Goal: Transaction & Acquisition: Purchase product/service

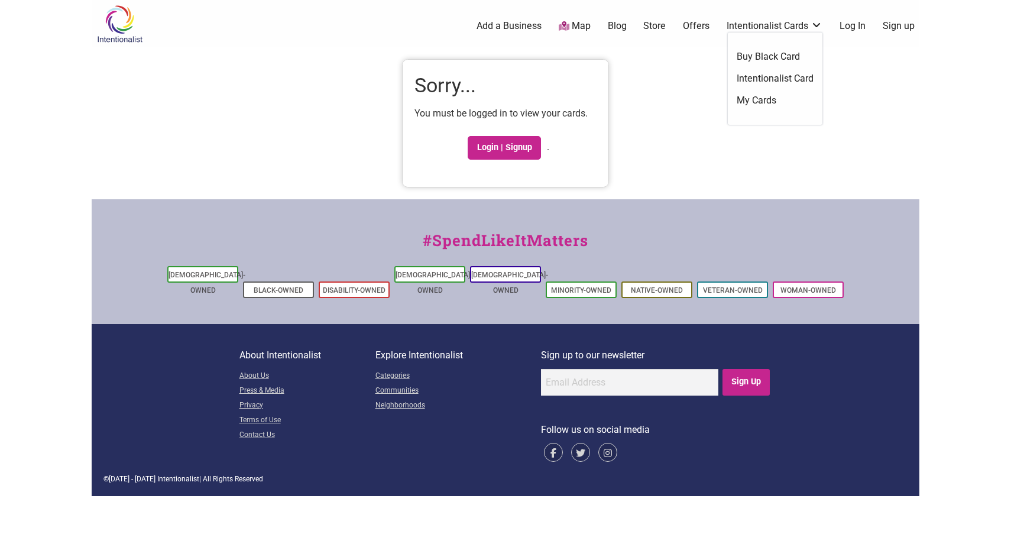
click at [761, 79] on link "Intentionalist Card" at bounding box center [775, 78] width 77 height 13
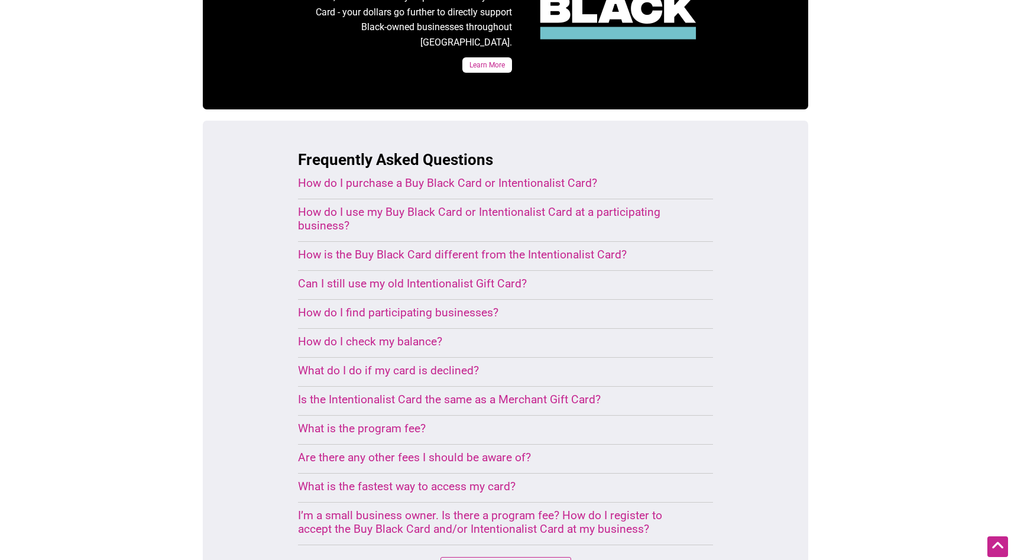
scroll to position [699, 0]
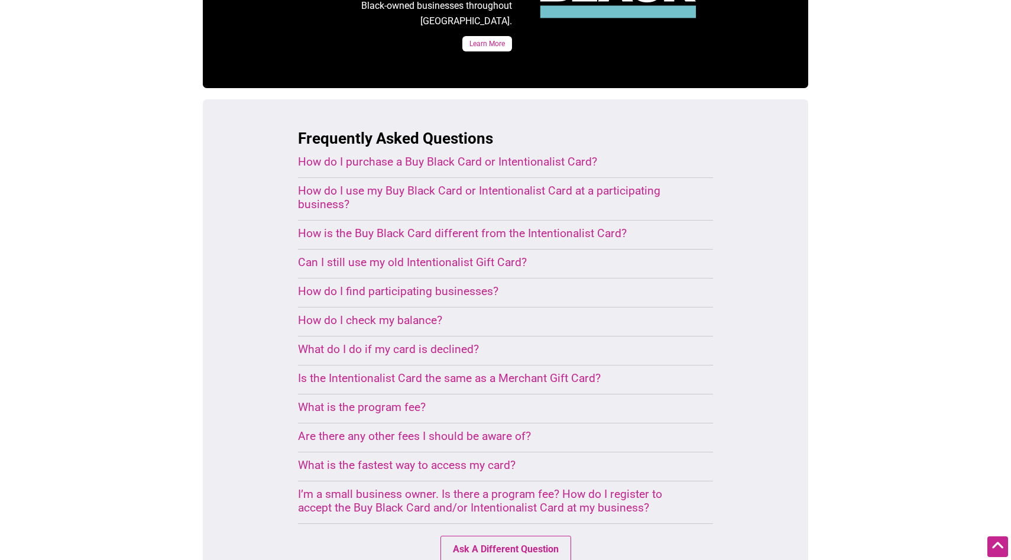
click at [525, 155] on div "How do I purchase a Buy Black Card or Intentionalist Card?" at bounding box center [491, 162] width 387 height 14
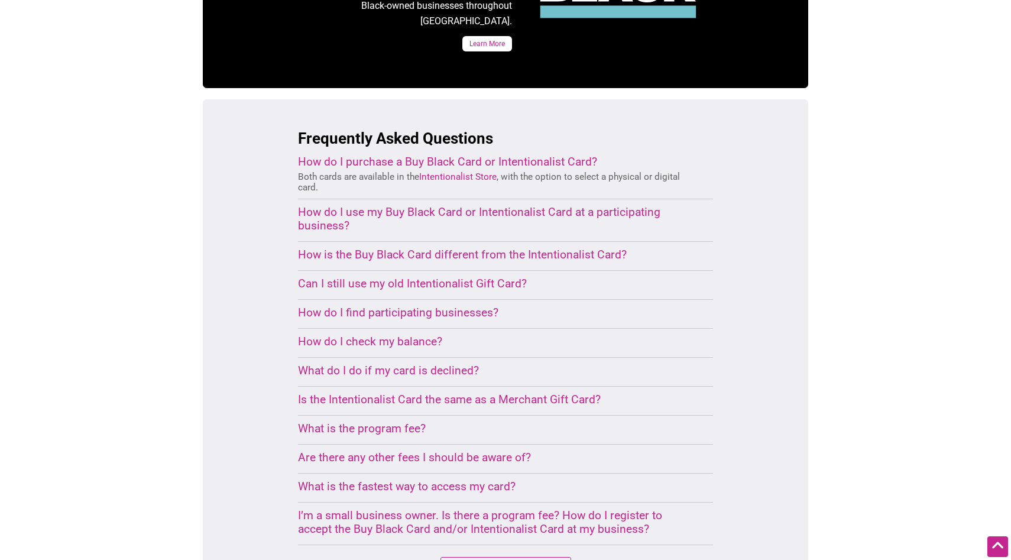
click at [525, 155] on div "How do I purchase a Buy Black Card or Intentionalist Card?" at bounding box center [491, 162] width 387 height 14
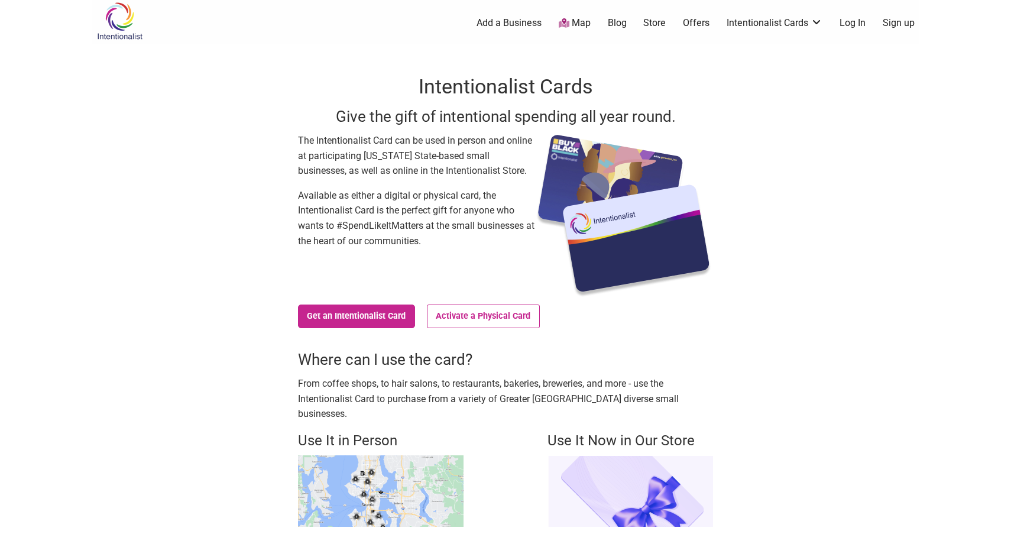
scroll to position [0, 0]
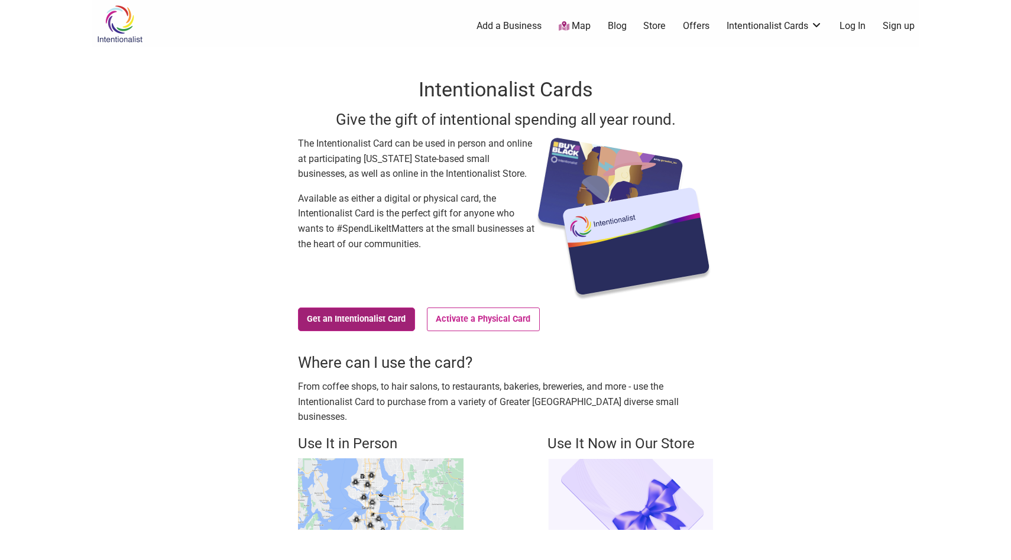
click at [358, 323] on link "Get an Intentionalist Card" at bounding box center [356, 319] width 117 height 24
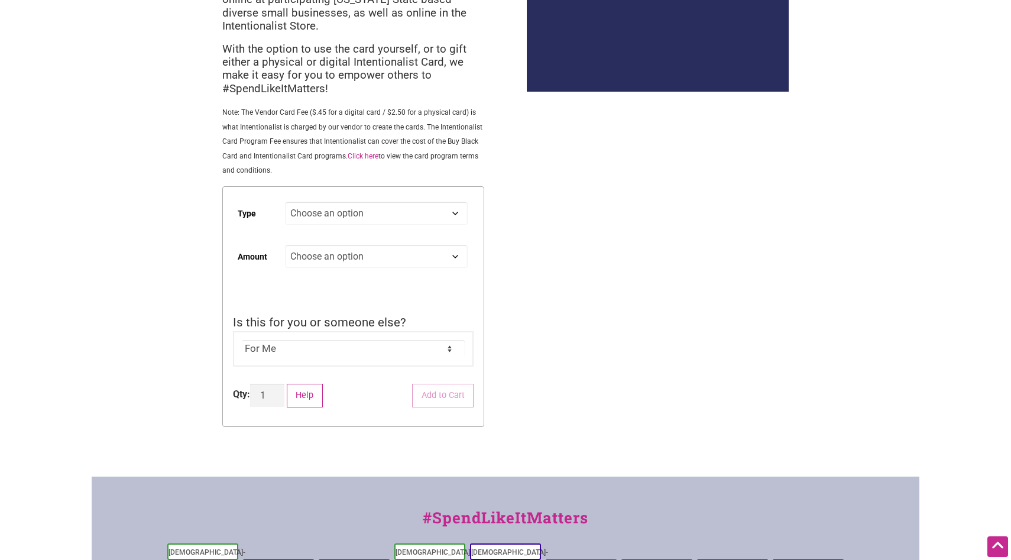
scroll to position [135, 0]
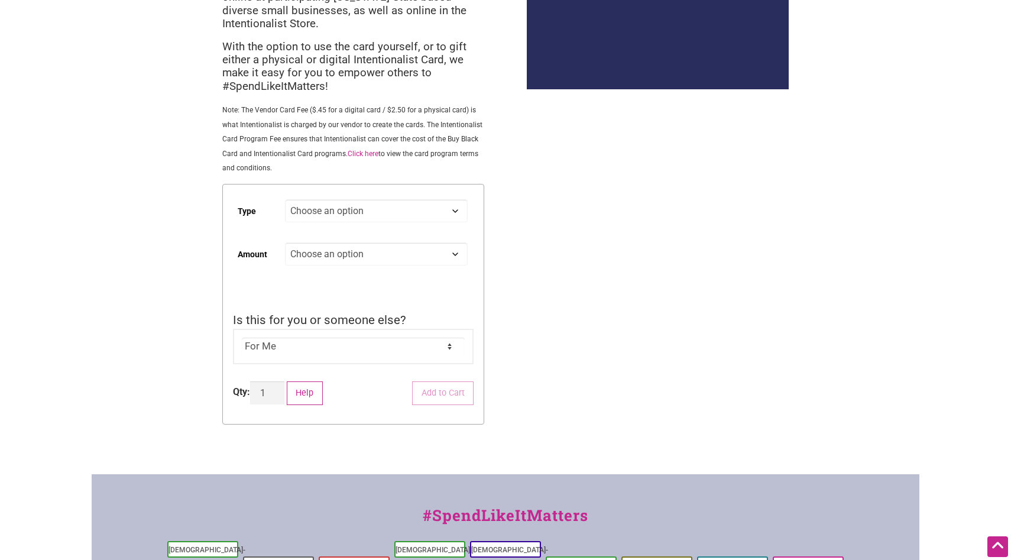
click at [403, 212] on select "Choose an option Digital Physical" at bounding box center [376, 210] width 183 height 23
click at [285, 200] on select "Choose an option Digital Physical" at bounding box center [376, 210] width 183 height 23
select select "Digital"
click at [398, 257] on select "Choose an option Custom 25 50 100 150 200 250 500" at bounding box center [376, 253] width 183 height 23
select select "50"
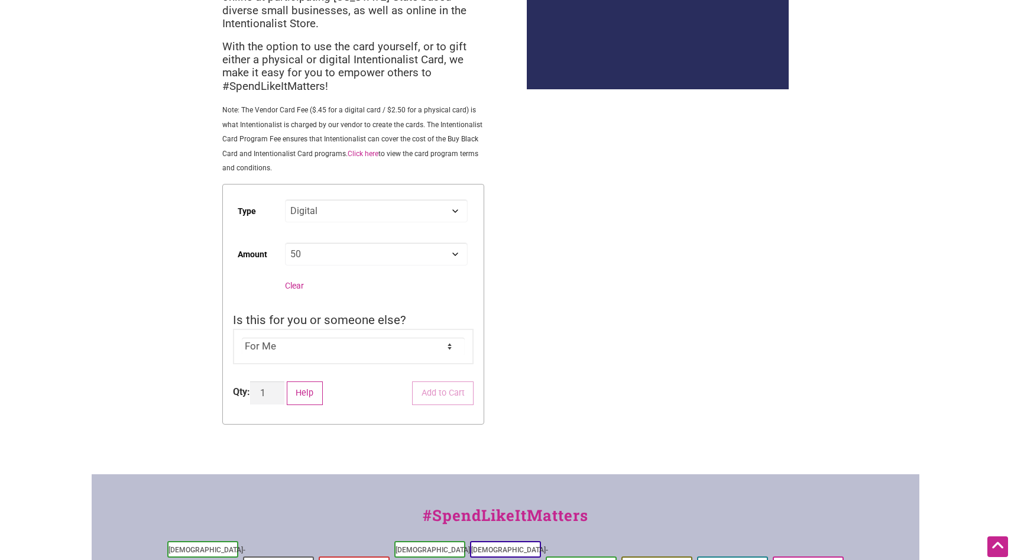
click at [285, 244] on select "Choose an option Custom 25 50 100 150 200 250 500" at bounding box center [376, 253] width 183 height 23
select select "Digital"
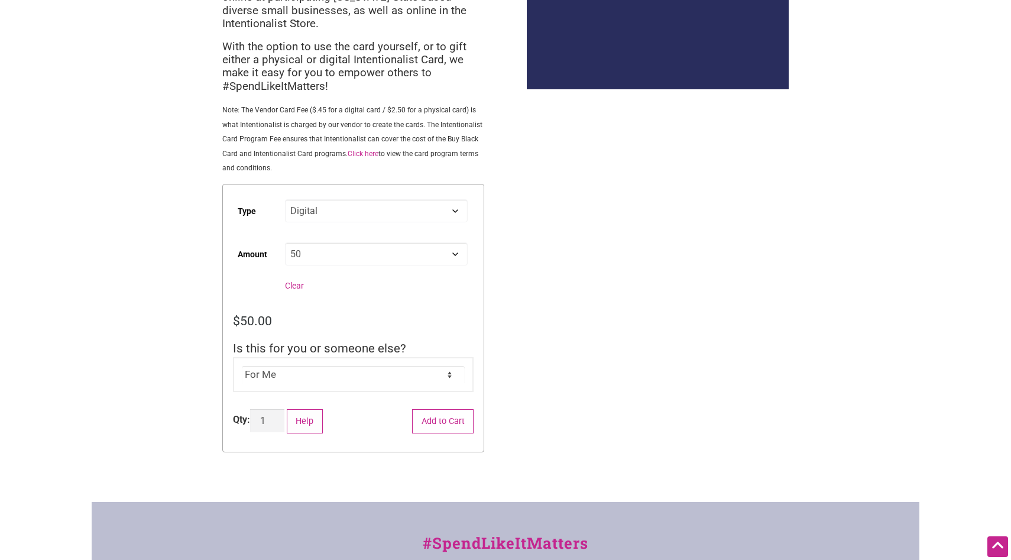
click at [389, 251] on select "Choose an option Custom 25 50 100 150 200 250 500" at bounding box center [376, 253] width 183 height 23
select select "100"
click at [285, 244] on select "Choose an option Custom 25 50 100 150 200 250 500" at bounding box center [376, 253] width 183 height 23
select select "Digital"
select select "100"
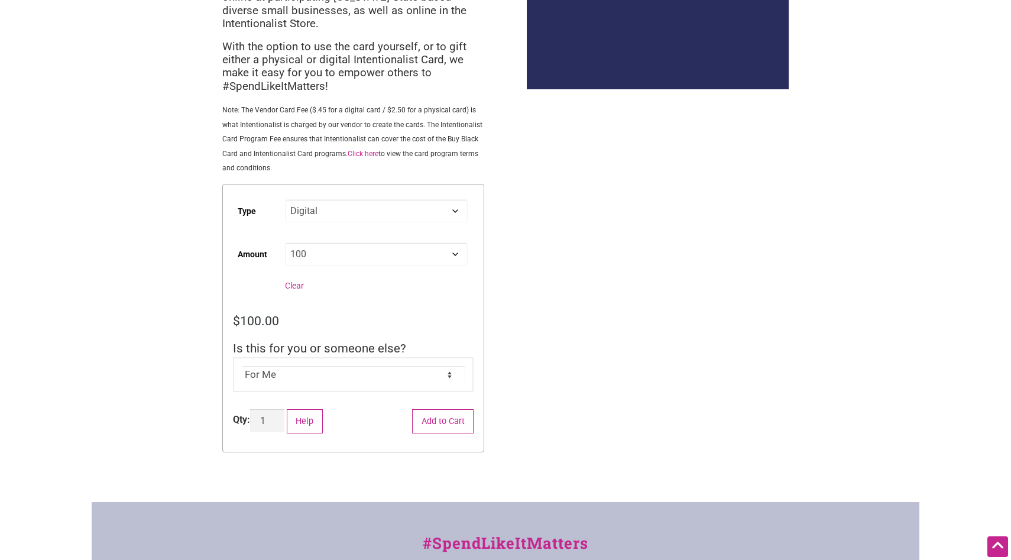
click at [359, 376] on select "For Me For Someone Else" at bounding box center [353, 375] width 223 height 18
select select "For Someone Else"
click at [242, 367] on select "For Me For Someone Else" at bounding box center [353, 375] width 223 height 18
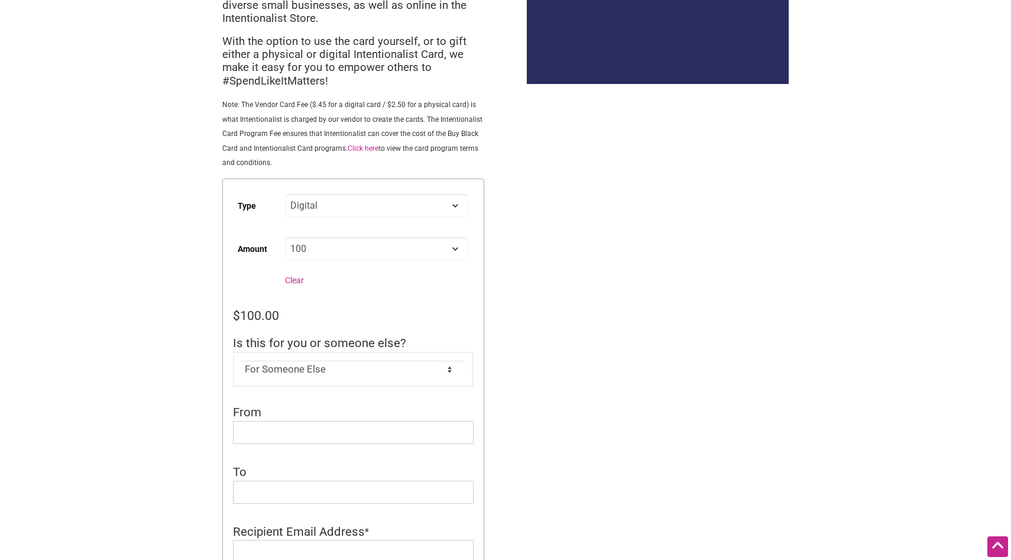
scroll to position [38, 0]
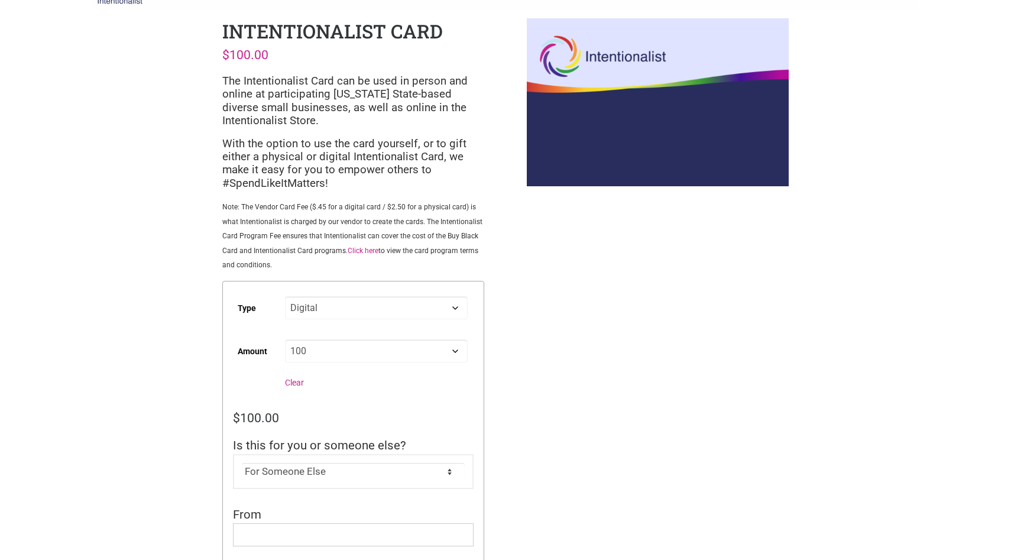
click at [391, 309] on select "Choose an option Digital Physical" at bounding box center [376, 307] width 183 height 23
select select "Physical"
click at [285, 297] on select "Choose an option Digital Physical" at bounding box center [376, 307] width 183 height 23
select select "100"
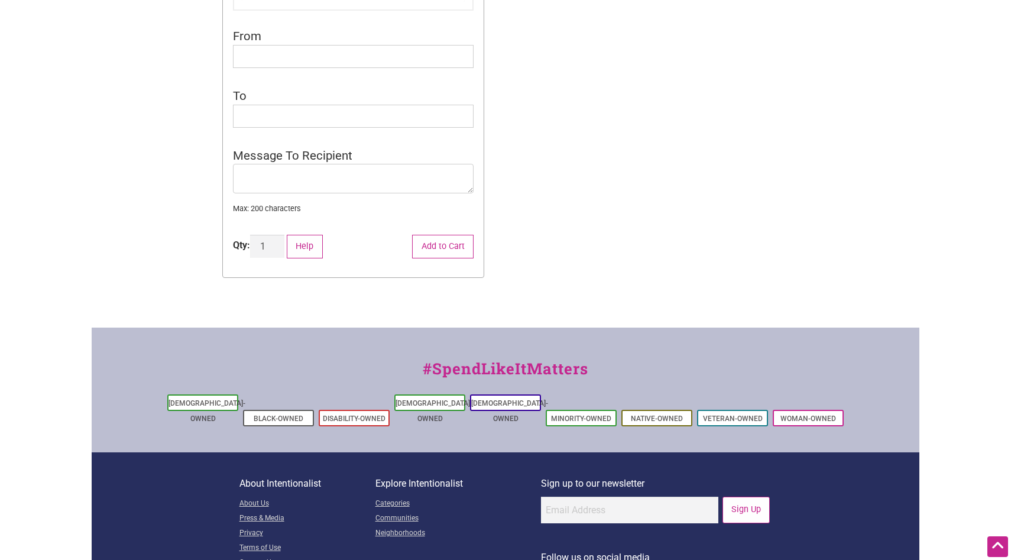
scroll to position [0, 0]
